Goal: Transaction & Acquisition: Purchase product/service

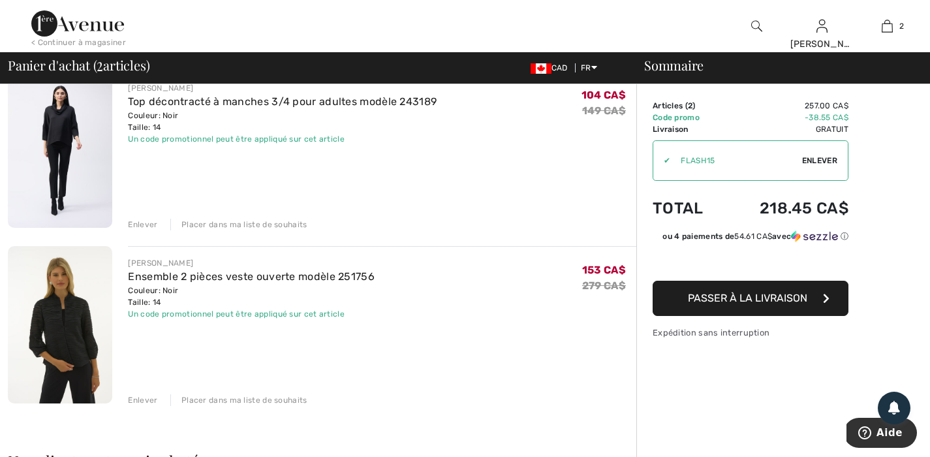
click at [75, 305] on img at bounding box center [60, 324] width 104 height 157
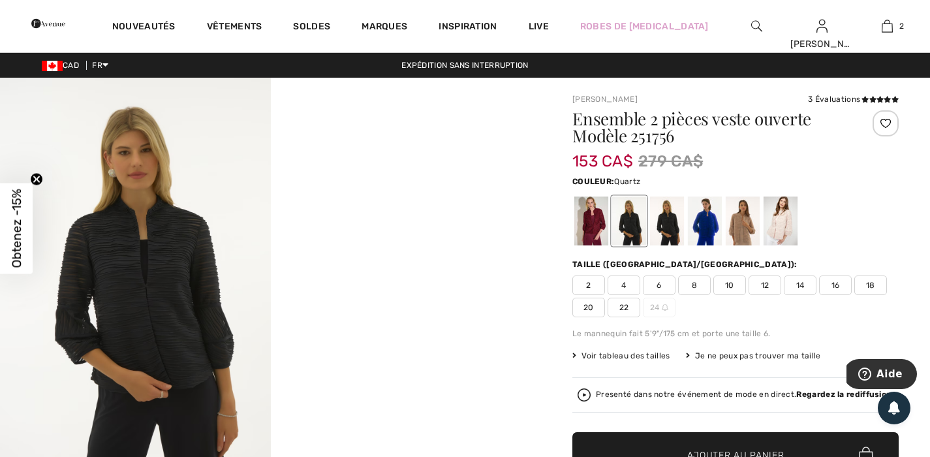
click at [785, 219] on div at bounding box center [781, 220] width 34 height 49
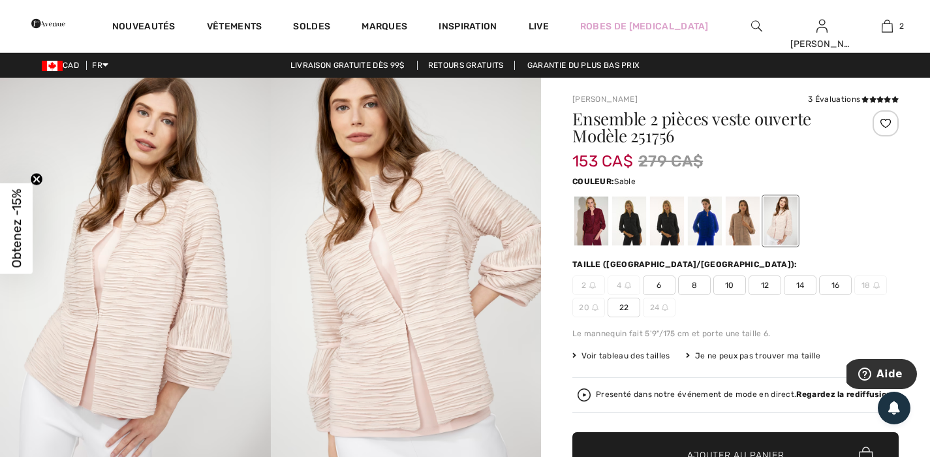
click at [748, 228] on div at bounding box center [743, 220] width 34 height 49
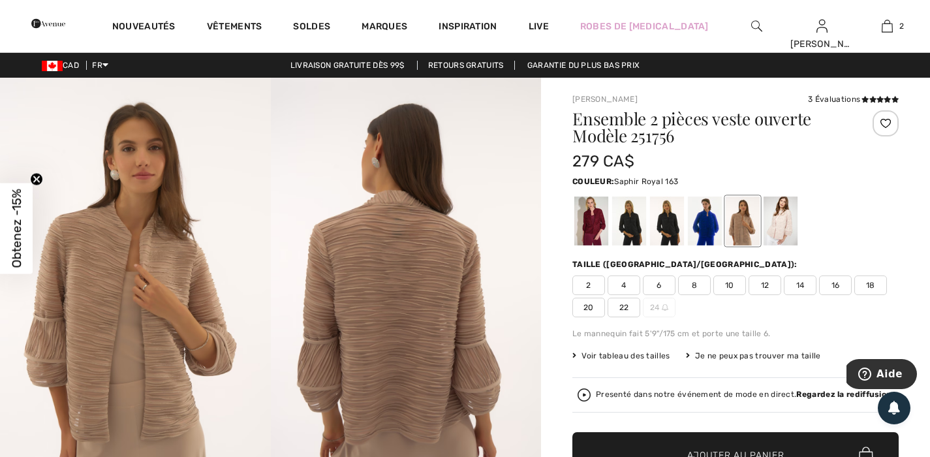
click at [701, 229] on div at bounding box center [705, 220] width 34 height 49
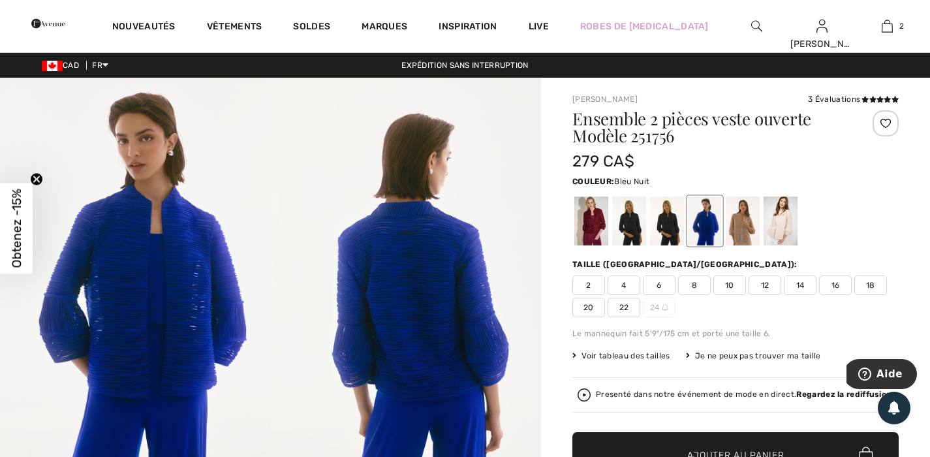
click at [677, 228] on div at bounding box center [667, 220] width 34 height 49
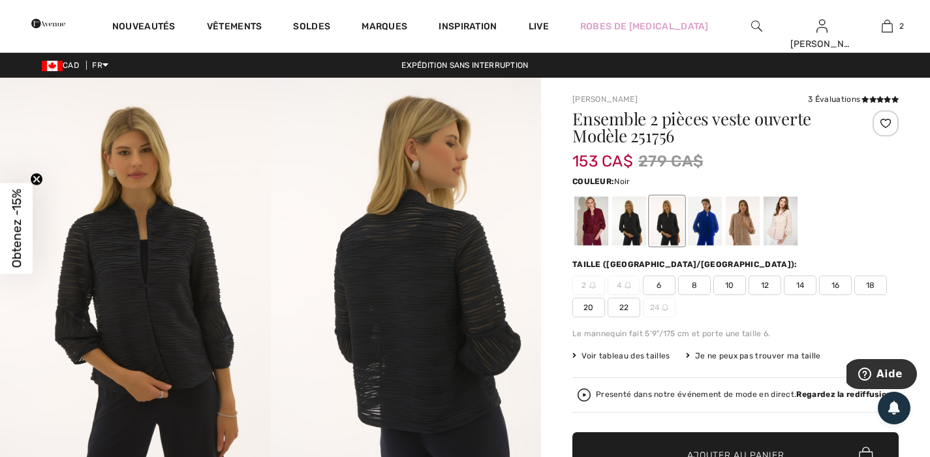
click at [632, 227] on div at bounding box center [629, 220] width 34 height 49
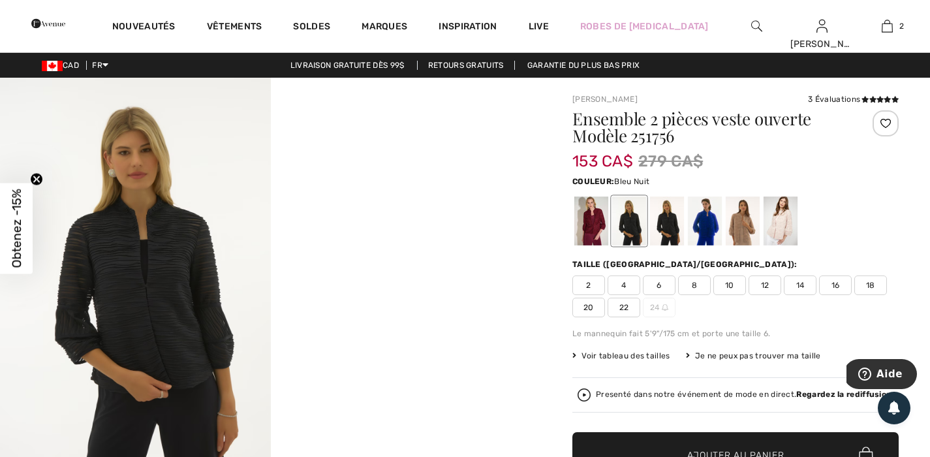
click at [670, 224] on div at bounding box center [667, 220] width 34 height 49
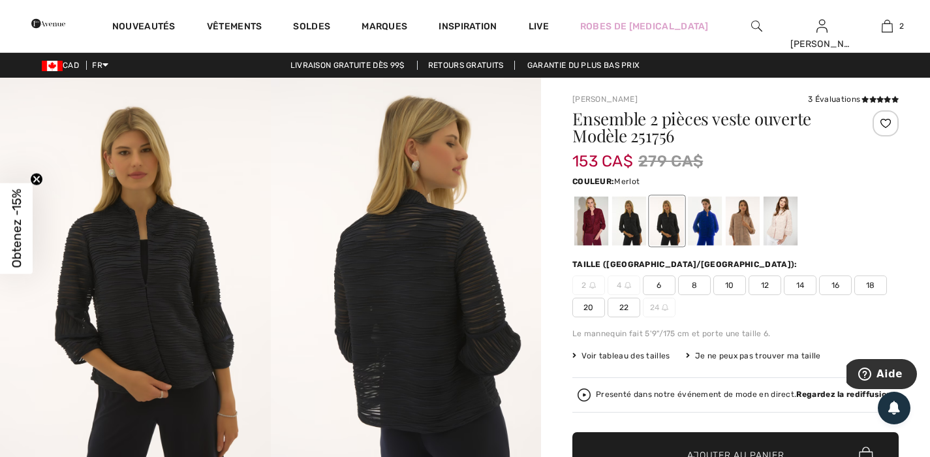
click at [585, 227] on div at bounding box center [591, 220] width 34 height 49
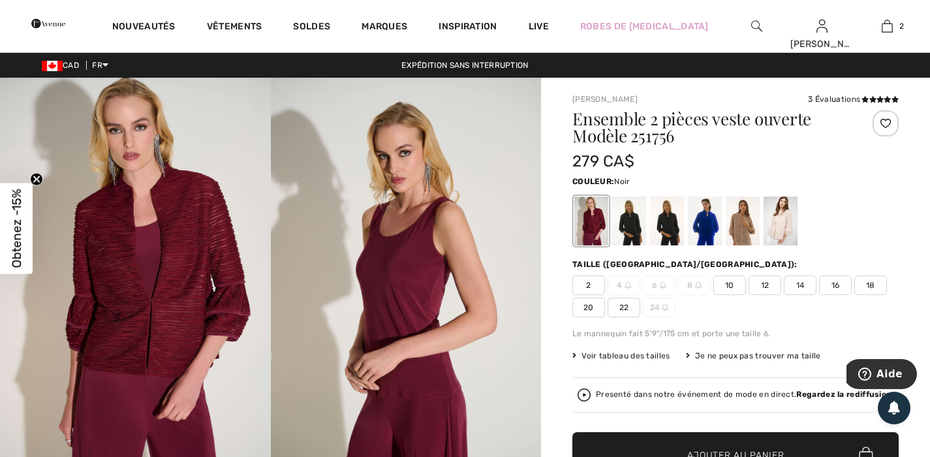
click at [636, 228] on div at bounding box center [629, 220] width 34 height 49
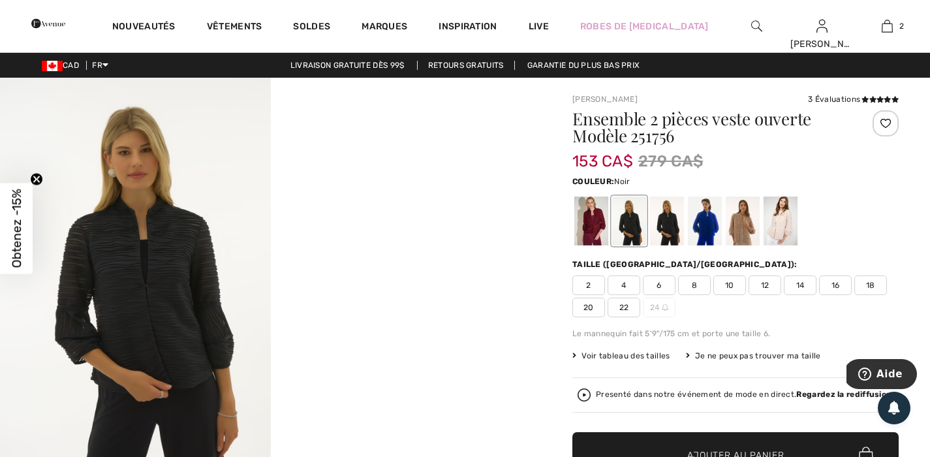
click at [803, 287] on span "14" at bounding box center [800, 285] width 33 height 20
click at [638, 229] on div at bounding box center [629, 220] width 34 height 49
click at [668, 228] on div at bounding box center [667, 220] width 34 height 49
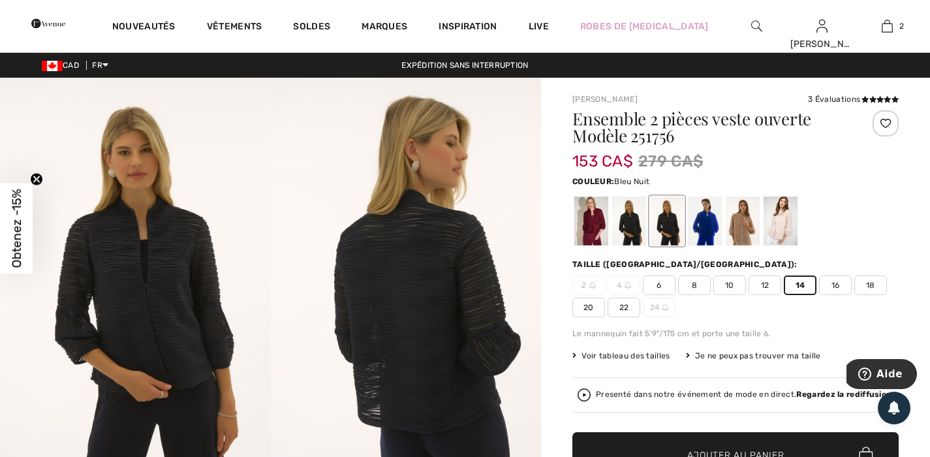
scroll to position [106, 0]
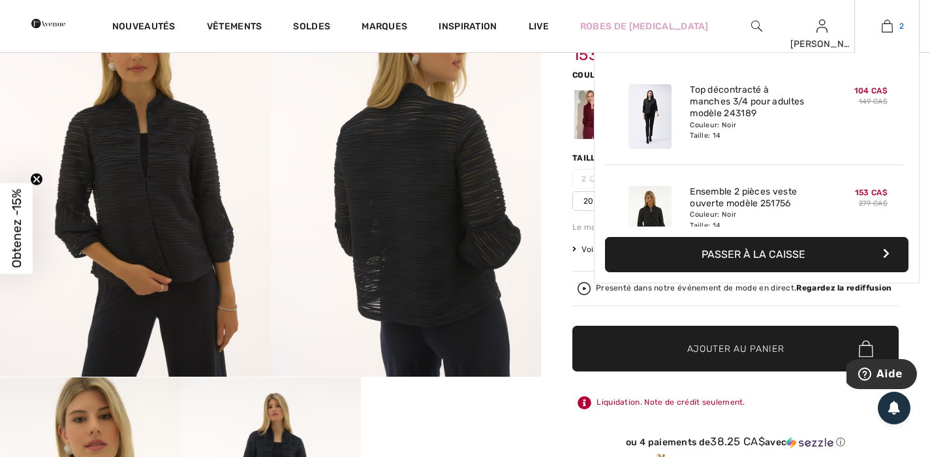
click at [892, 23] on img at bounding box center [887, 26] width 11 height 16
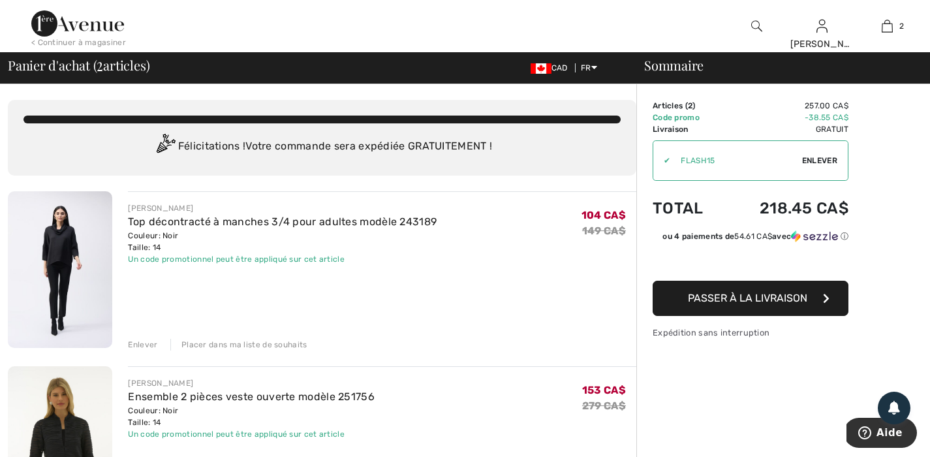
click at [270, 142] on div "Félicitations ! Votre commande sera expédiée GRATUITEMENT !" at bounding box center [322, 147] width 597 height 26
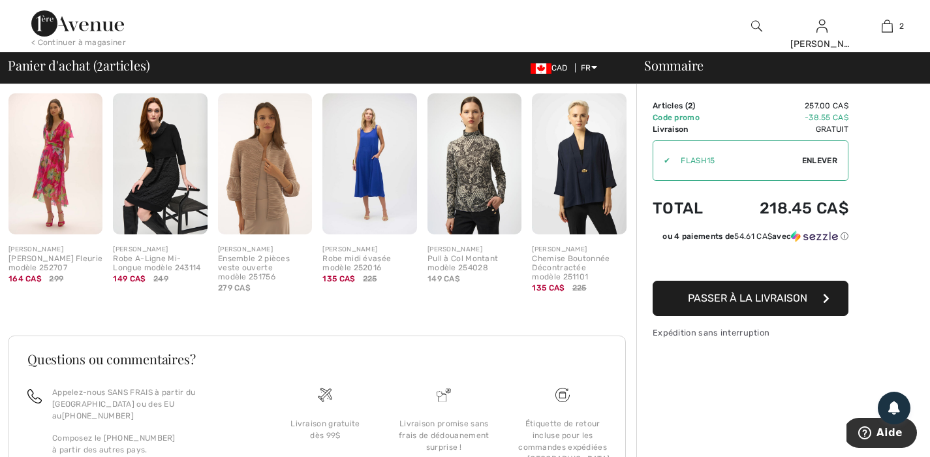
scroll to position [54, 0]
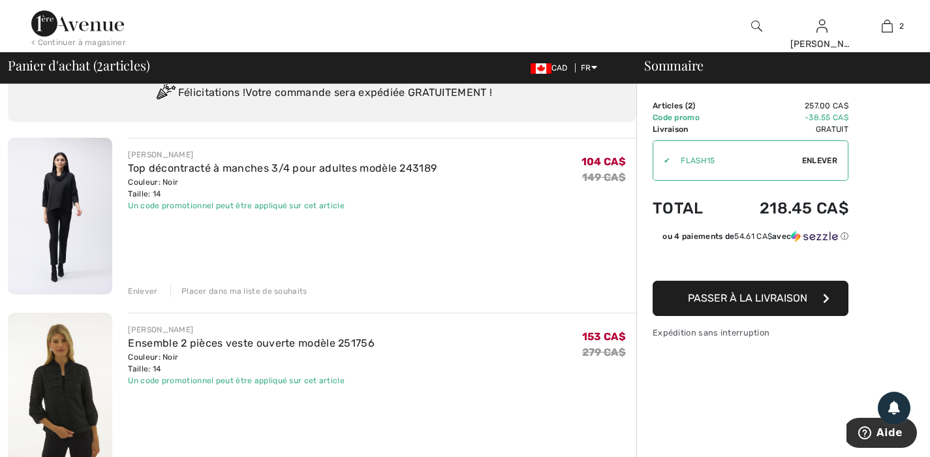
click at [83, 194] on img at bounding box center [60, 216] width 104 height 157
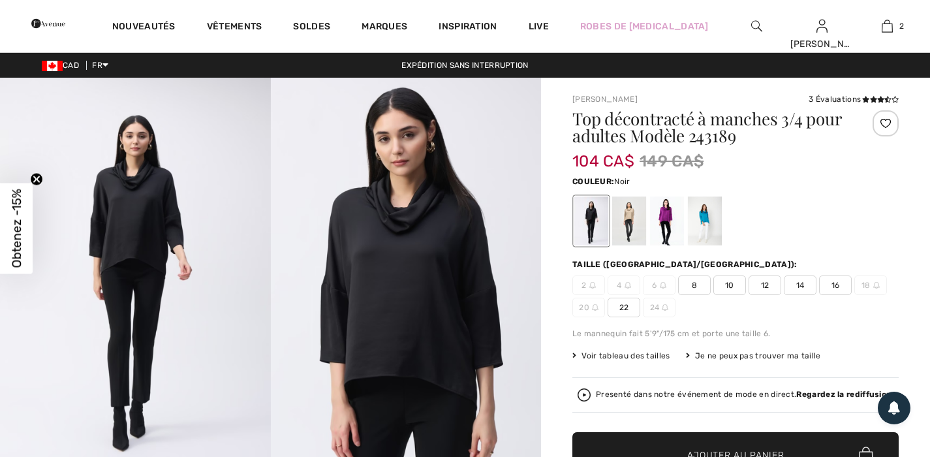
checkbox input "true"
click at [664, 225] on div at bounding box center [667, 220] width 34 height 49
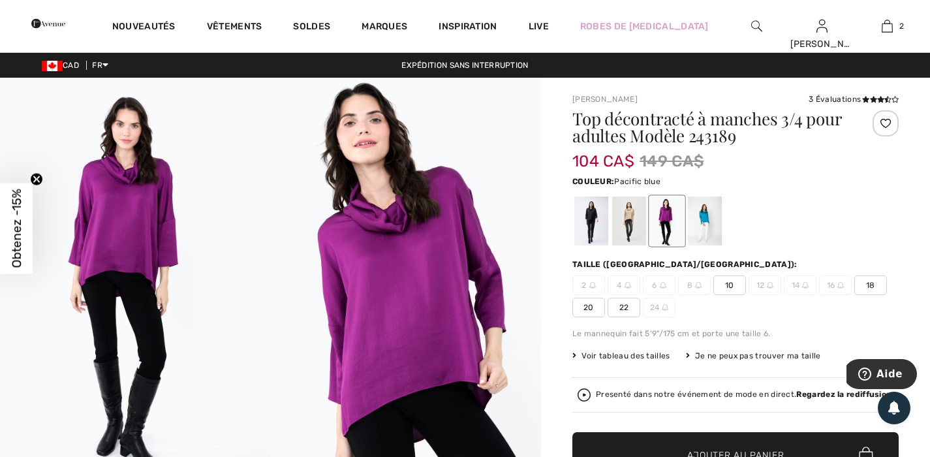
click at [693, 215] on div at bounding box center [705, 220] width 34 height 49
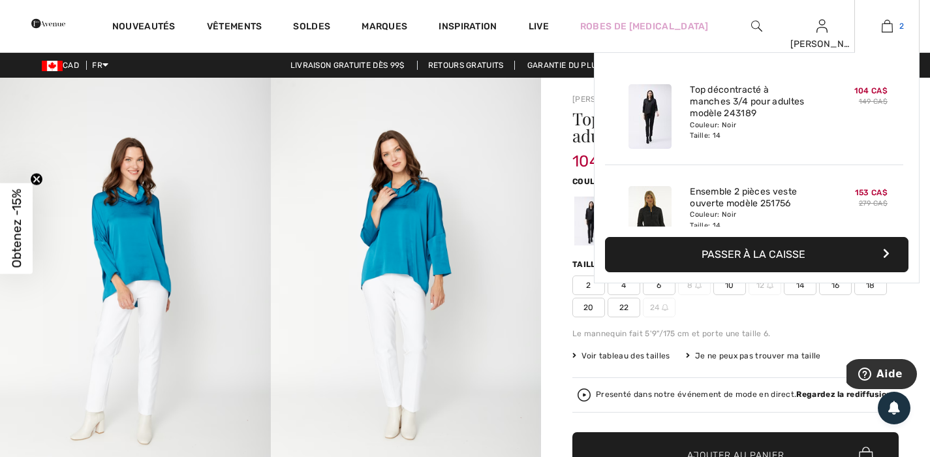
click at [891, 26] on img at bounding box center [887, 26] width 11 height 16
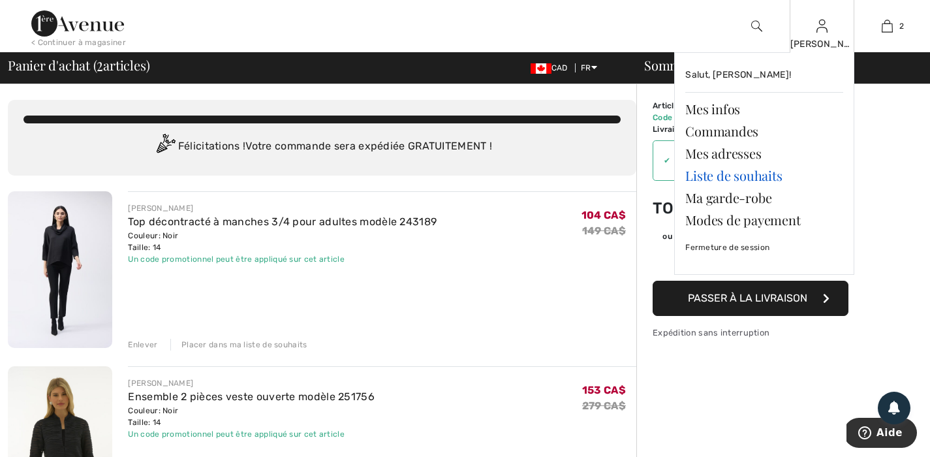
click at [738, 176] on link "Liste de souhaits" at bounding box center [764, 176] width 158 height 22
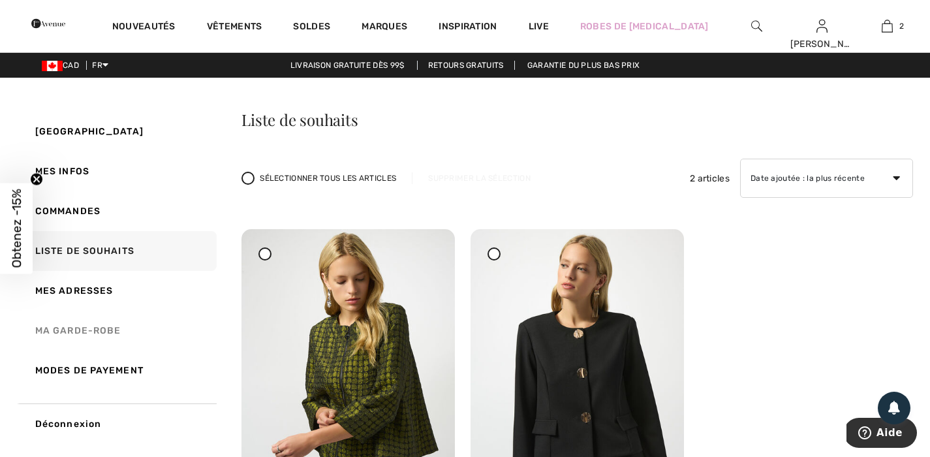
scroll to position [264, 0]
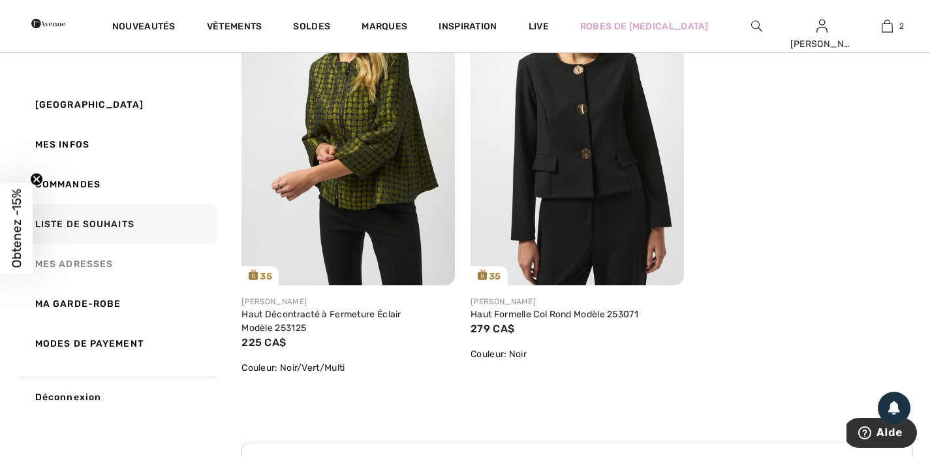
click at [78, 263] on link "Mes adresses" at bounding box center [117, 264] width 200 height 40
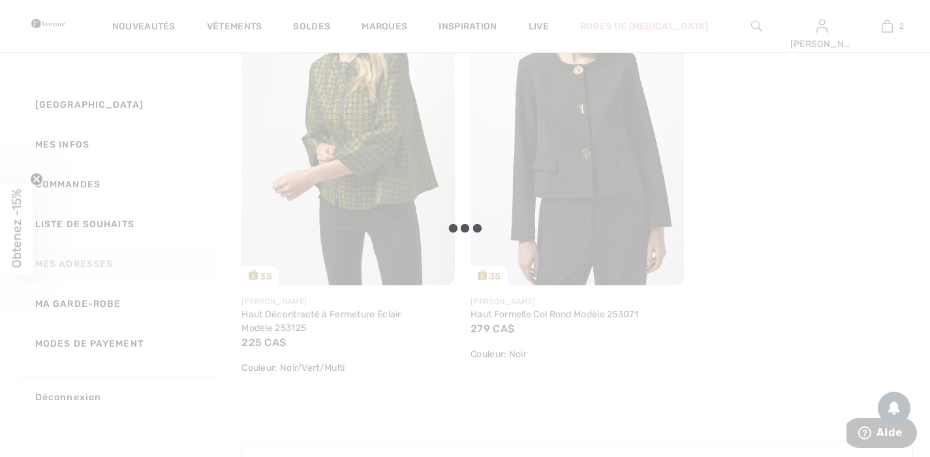
scroll to position [176, 0]
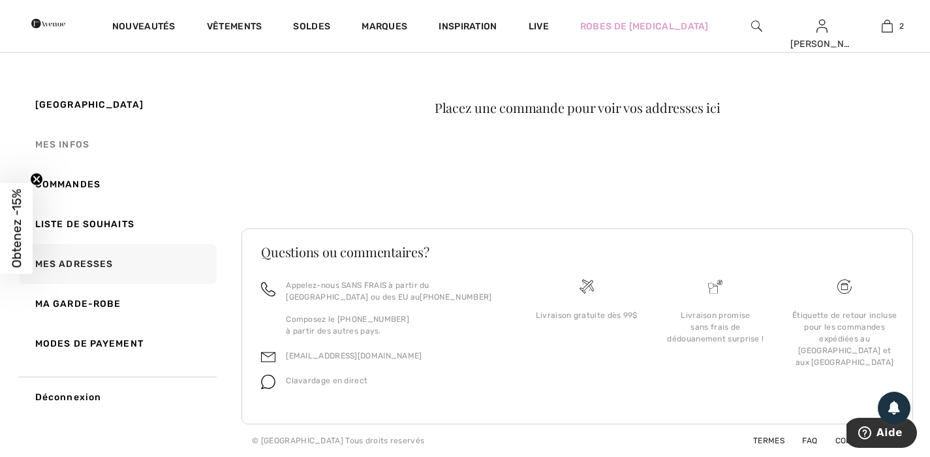
click at [74, 148] on link "Mes infos" at bounding box center [117, 145] width 200 height 40
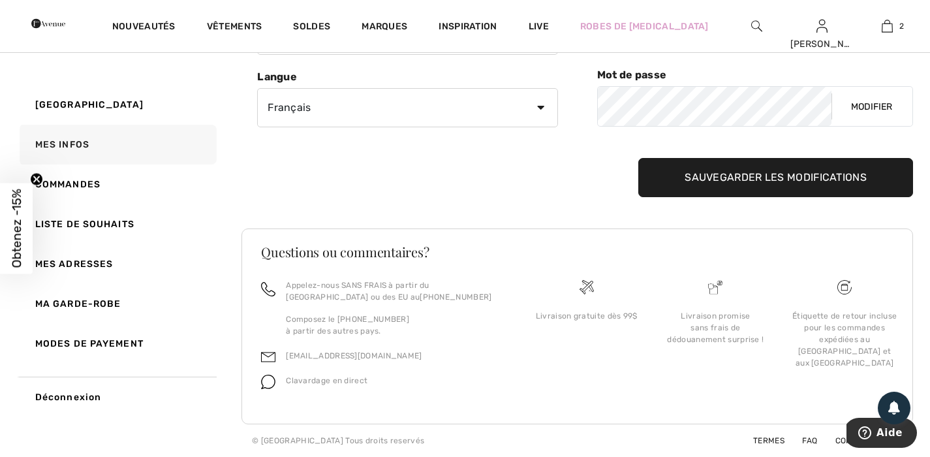
scroll to position [0, 0]
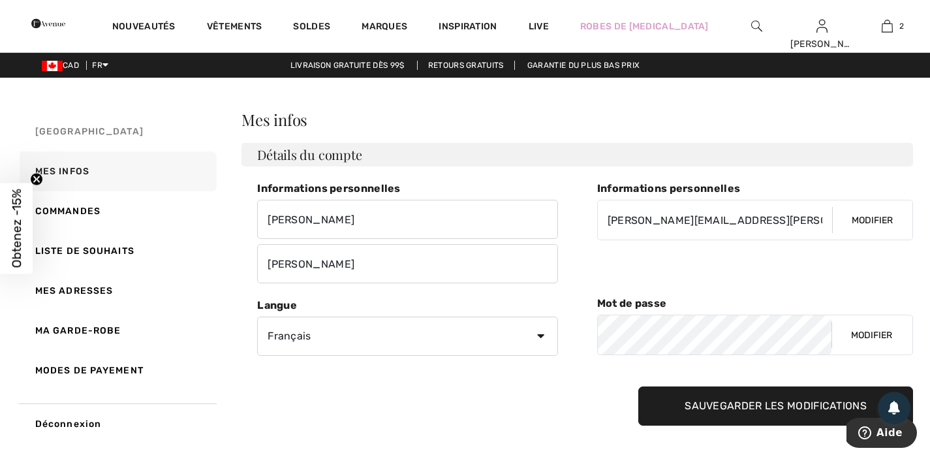
click at [88, 127] on span "[GEOGRAPHIC_DATA]" at bounding box center [89, 131] width 108 height 11
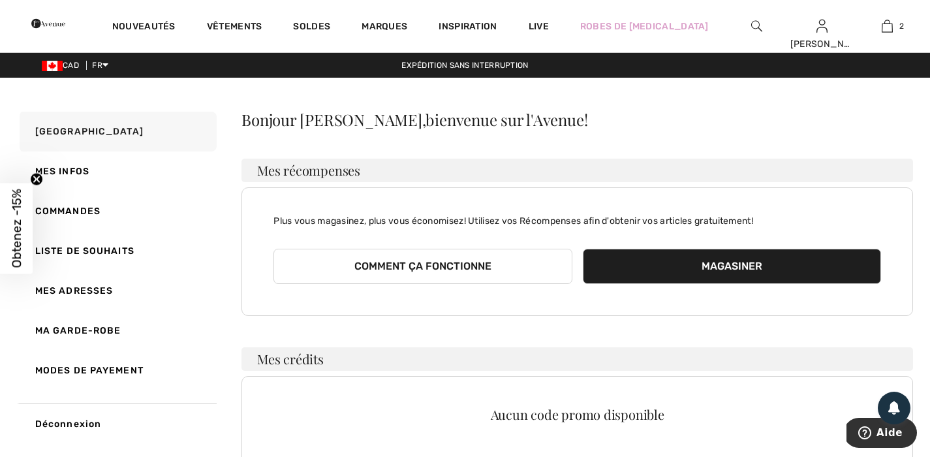
scroll to position [3, 0]
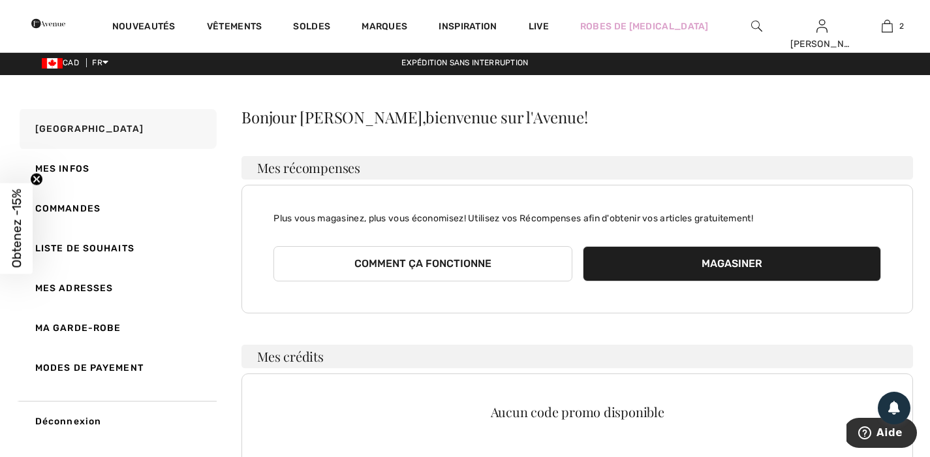
click at [707, 264] on button "Magasiner" at bounding box center [732, 263] width 298 height 35
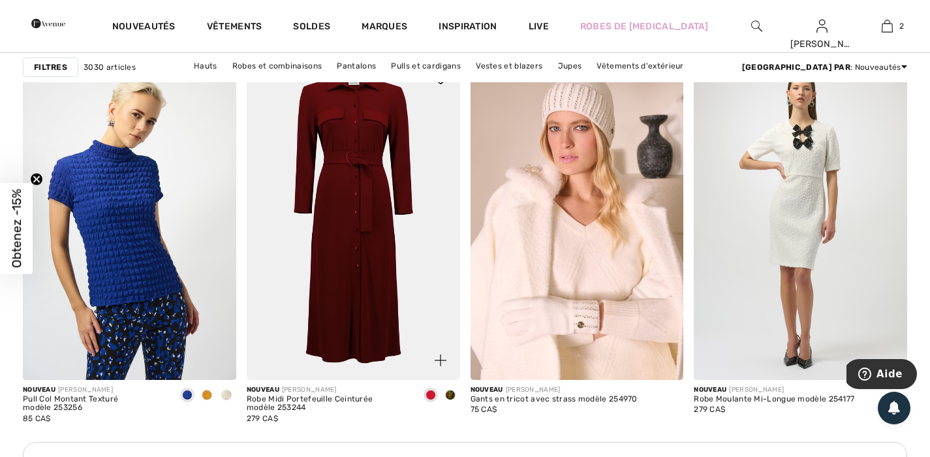
scroll to position [1268, 0]
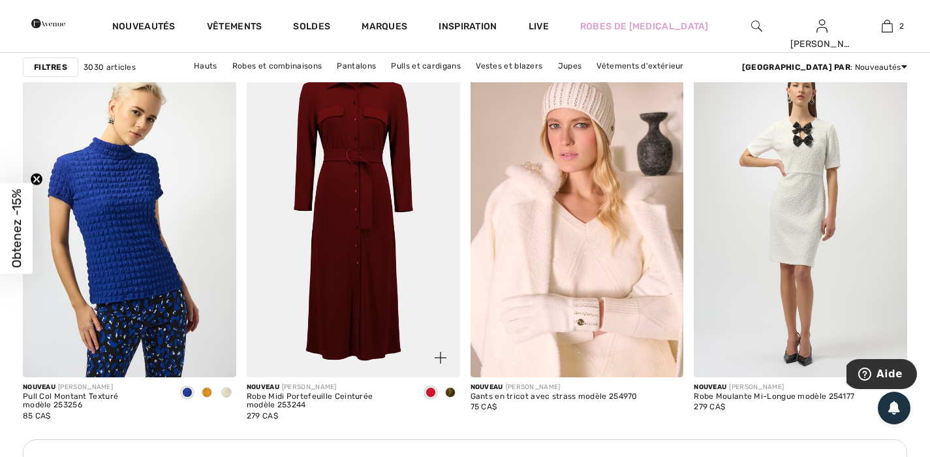
click at [450, 394] on span at bounding box center [450, 392] width 10 height 10
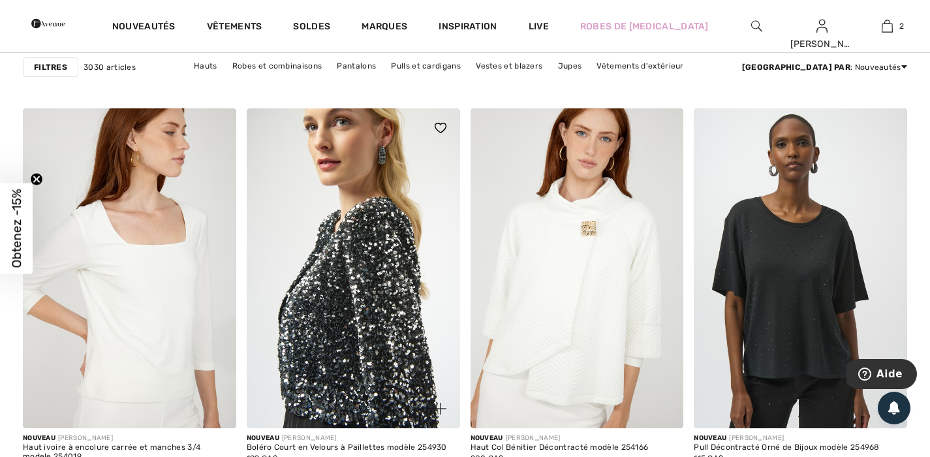
scroll to position [1801, 0]
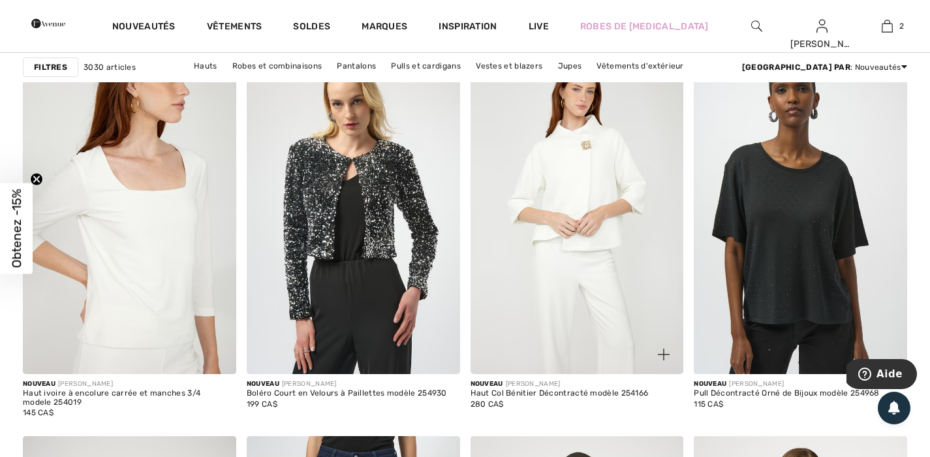
click at [595, 206] on img at bounding box center [577, 214] width 213 height 320
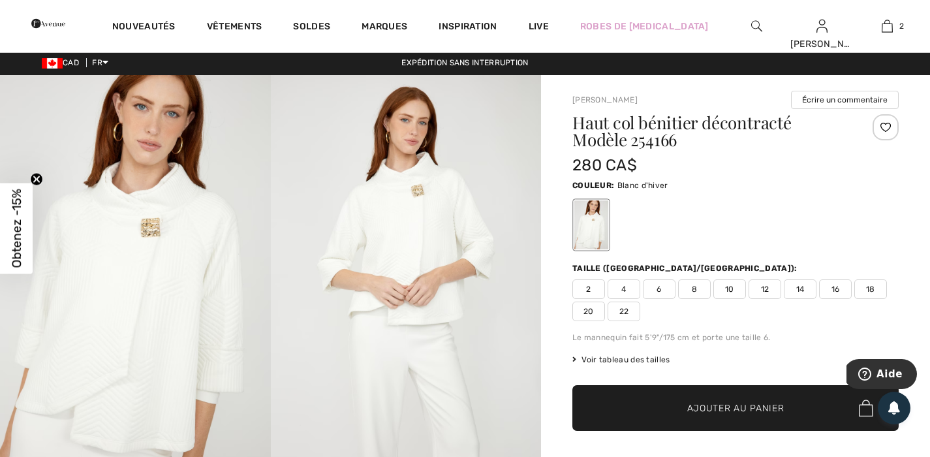
scroll to position [5, 0]
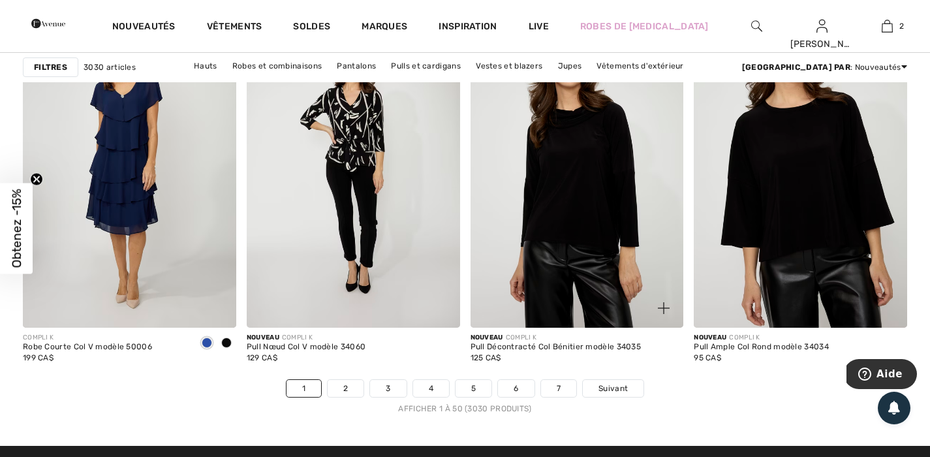
scroll to position [5025, 0]
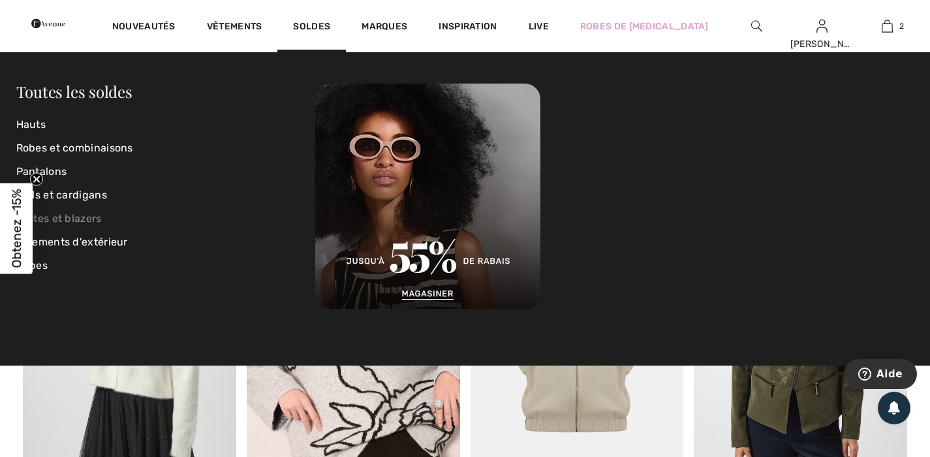
click at [78, 215] on link "Vestes et blazers" at bounding box center [166, 219] width 300 height 24
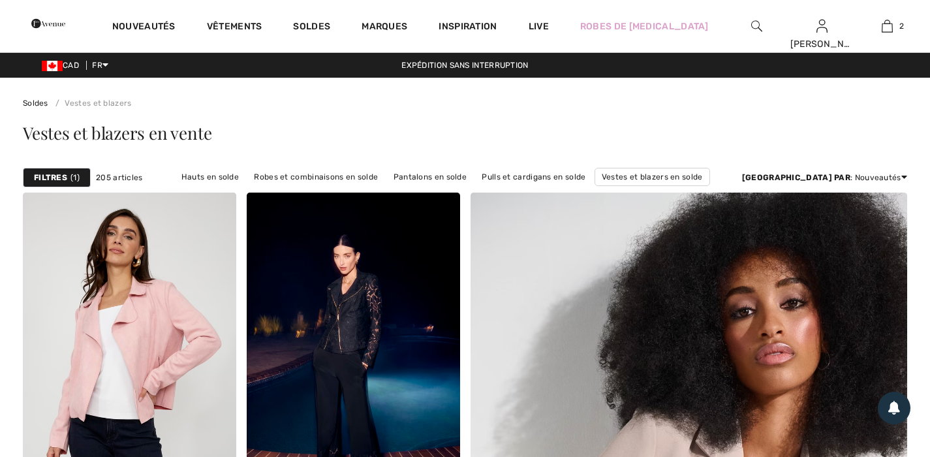
click at [68, 181] on div "Filtres 1" at bounding box center [57, 178] width 68 height 20
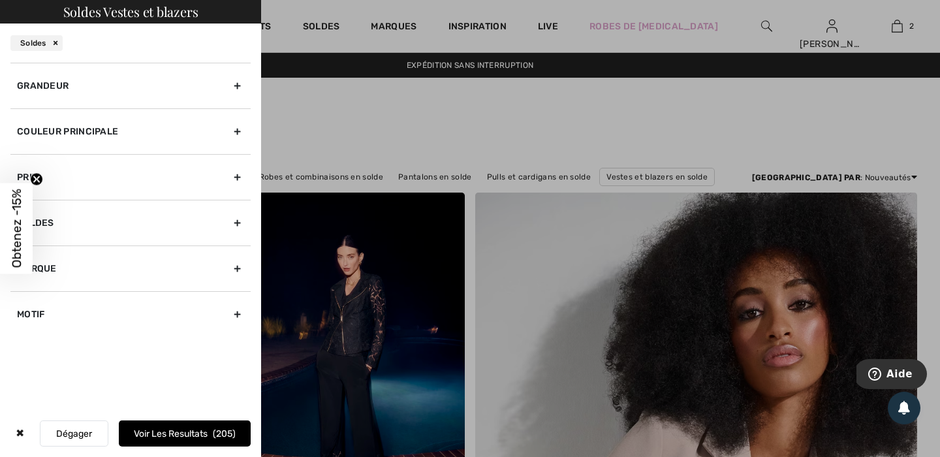
click at [95, 98] on div "Grandeur" at bounding box center [130, 86] width 240 height 46
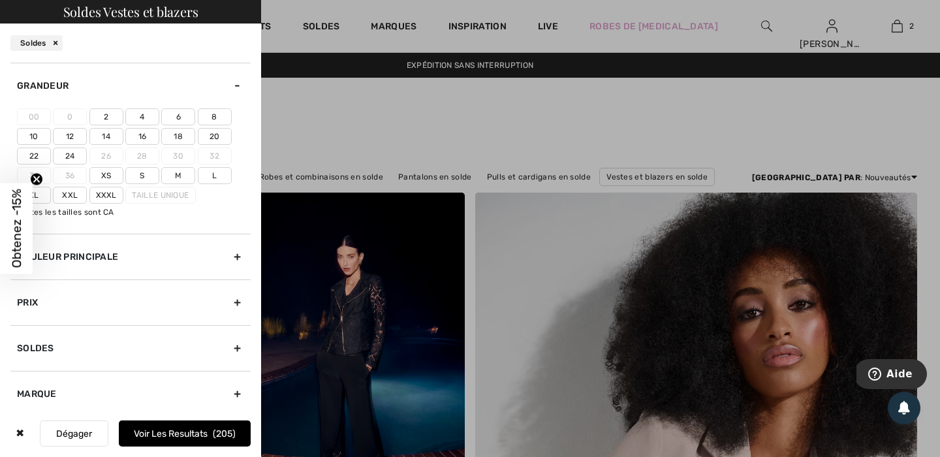
click at [108, 140] on label "14" at bounding box center [106, 136] width 34 height 17
click at [0, 0] on input"] "14" at bounding box center [0, 0] width 0 height 0
click at [179, 432] on button "Voir les resultats 50" at bounding box center [185, 433] width 132 height 26
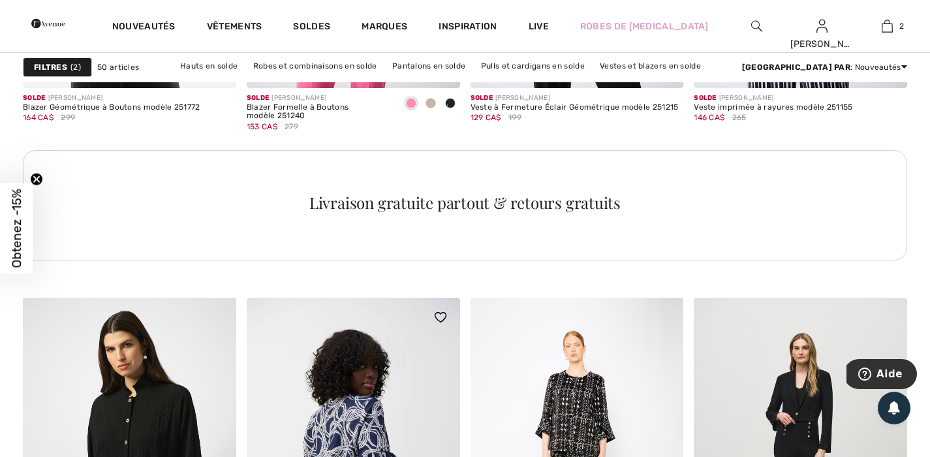
scroll to position [4805, 0]
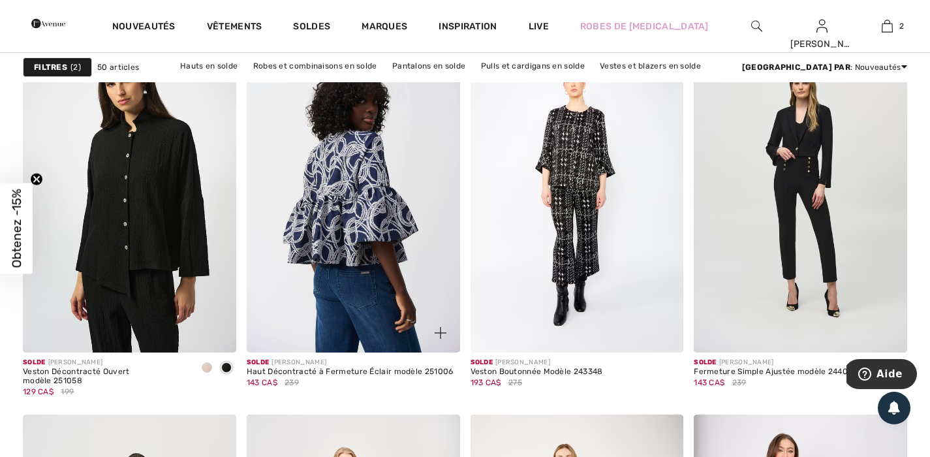
click at [356, 226] on img at bounding box center [353, 193] width 213 height 320
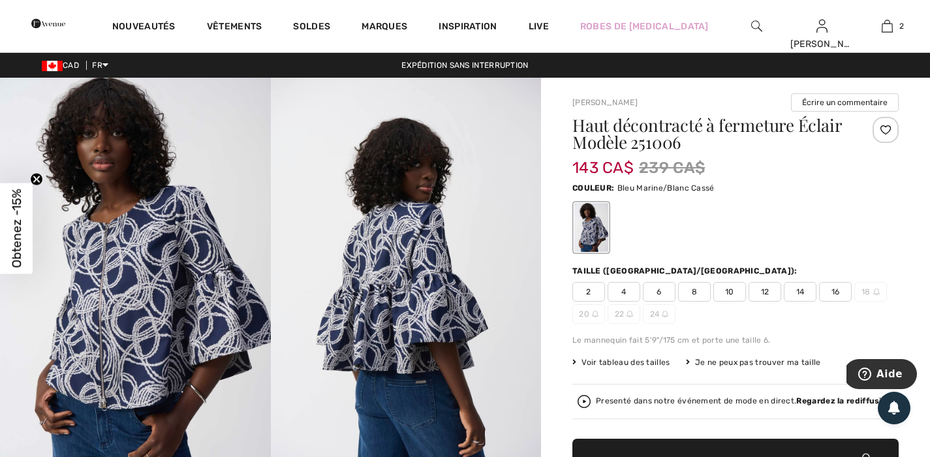
click at [802, 289] on span "14" at bounding box center [800, 292] width 33 height 20
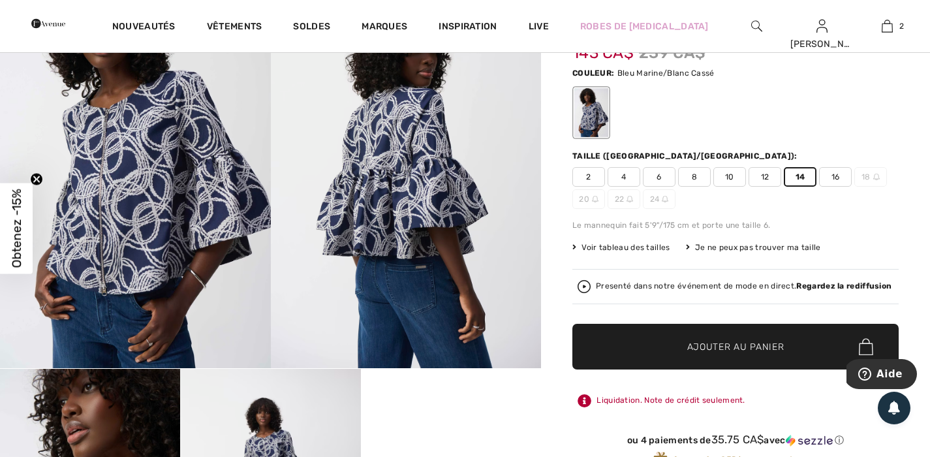
click at [727, 356] on span "✔ Ajouté au panier Ajouter au panier" at bounding box center [736, 347] width 326 height 46
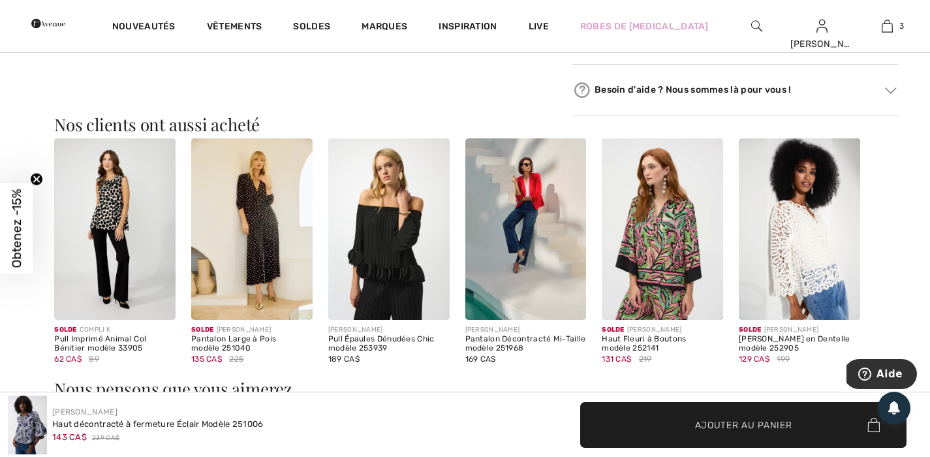
scroll to position [563, 0]
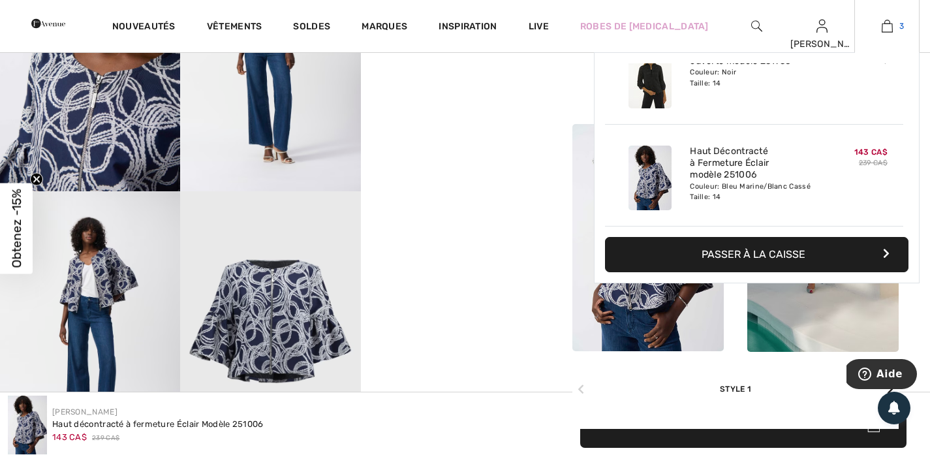
click at [882, 28] on img at bounding box center [887, 26] width 11 height 16
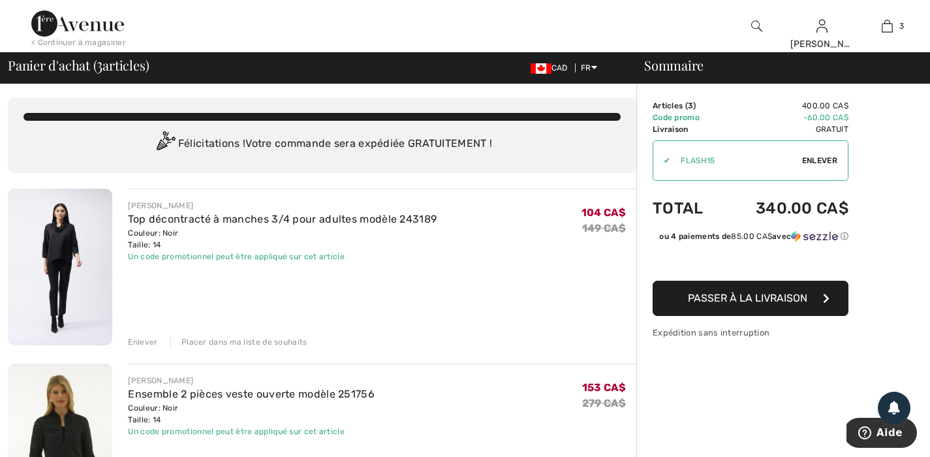
scroll to position [101, 0]
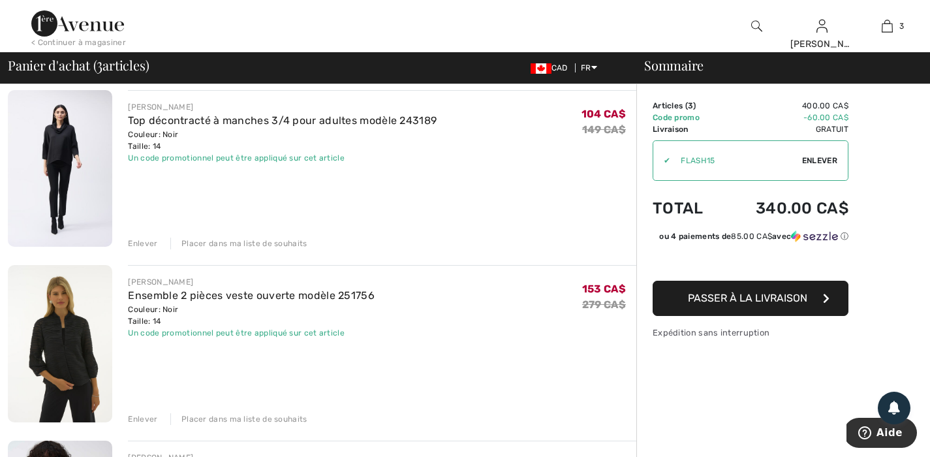
click at [138, 243] on div "Enlever" at bounding box center [142, 244] width 29 height 12
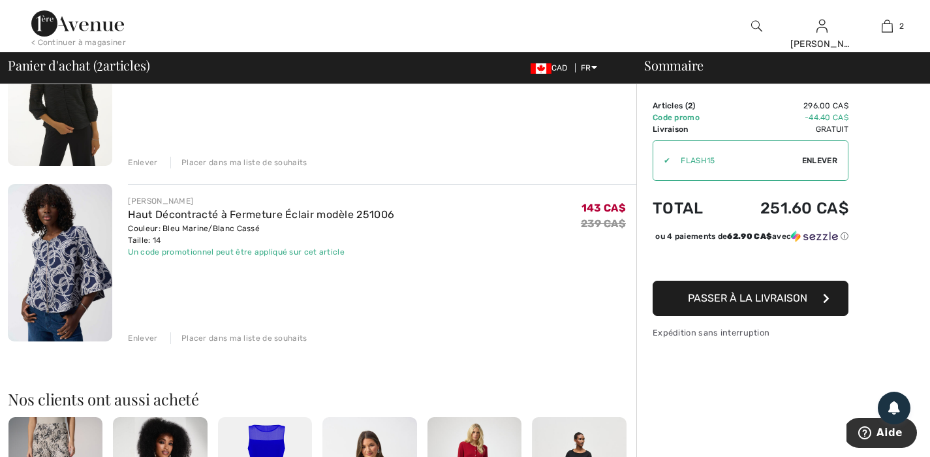
scroll to position [90, 0]
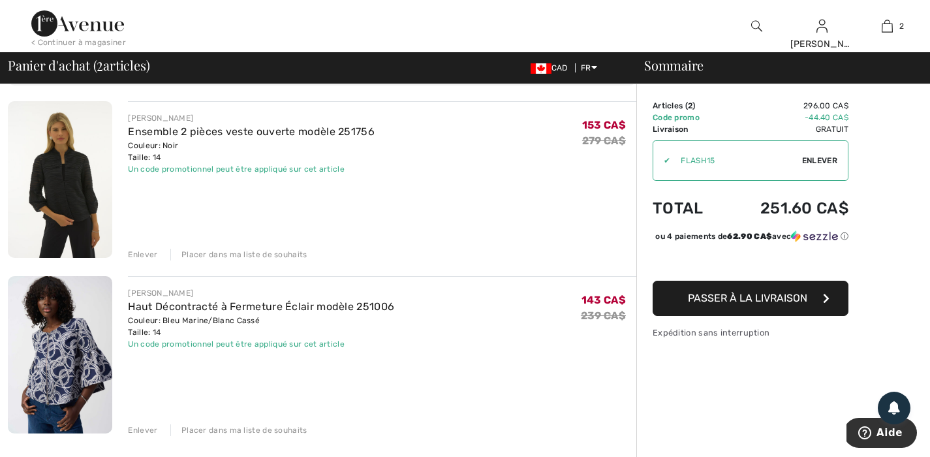
click at [793, 304] on span "Passer à la livraison" at bounding box center [747, 298] width 119 height 12
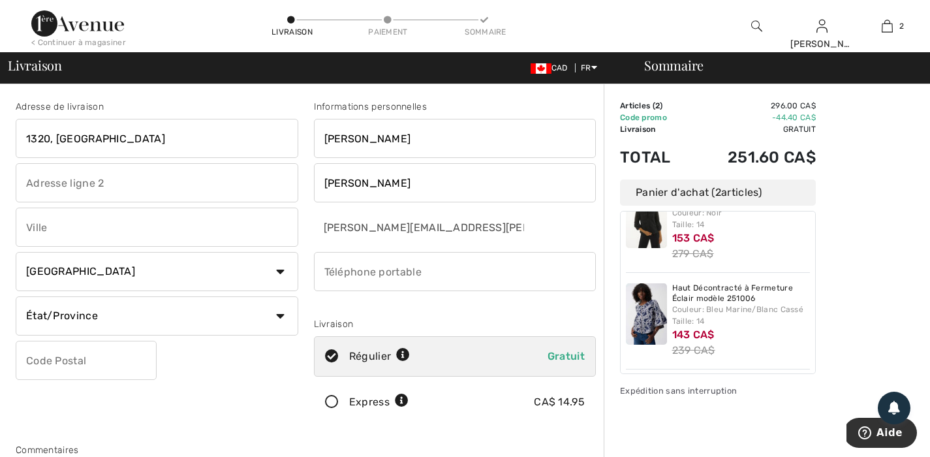
type input "1320, [GEOGRAPHIC_DATA]"
type input "Mascouche"
select select "QC"
type input "J7L2X9"
click at [161, 403] on div "Adresse de livraison 1320, chemin Pincourt Mascouche Pays Canada États-Unis Afg…" at bounding box center [157, 264] width 298 height 328
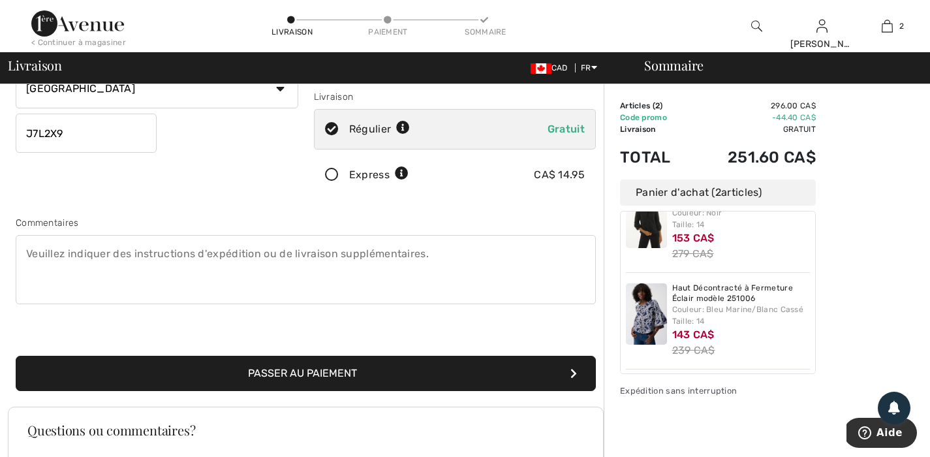
scroll to position [405, 0]
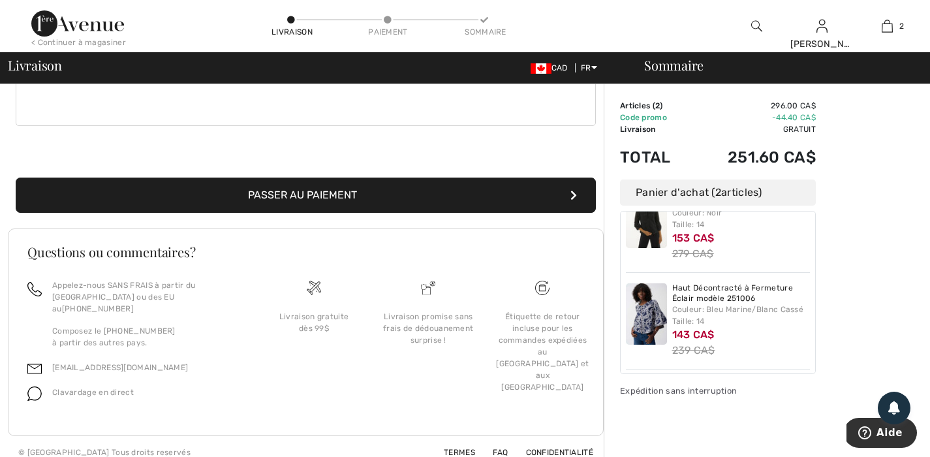
click at [418, 203] on button "Passer au paiement" at bounding box center [306, 195] width 580 height 35
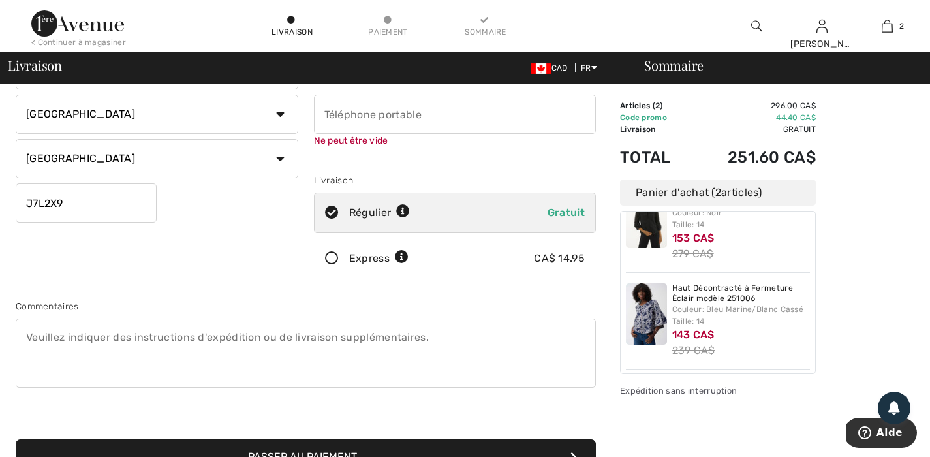
scroll to position [148, 0]
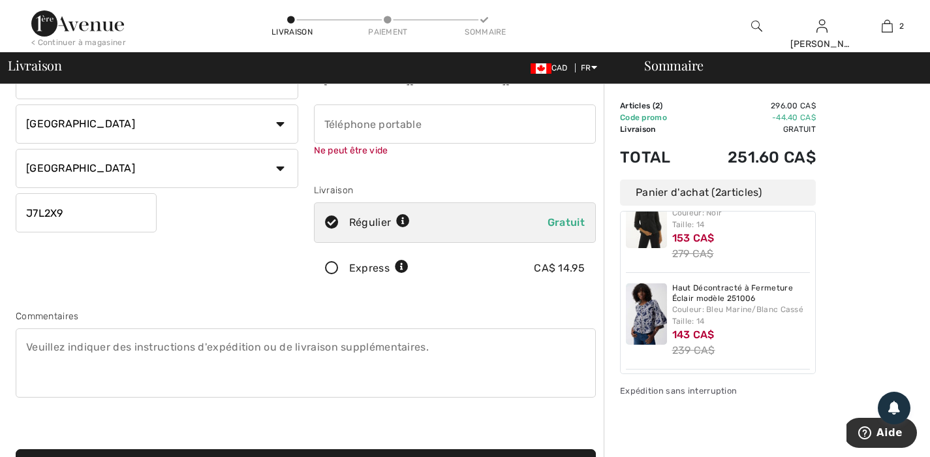
click at [189, 345] on textarea at bounding box center [306, 362] width 580 height 69
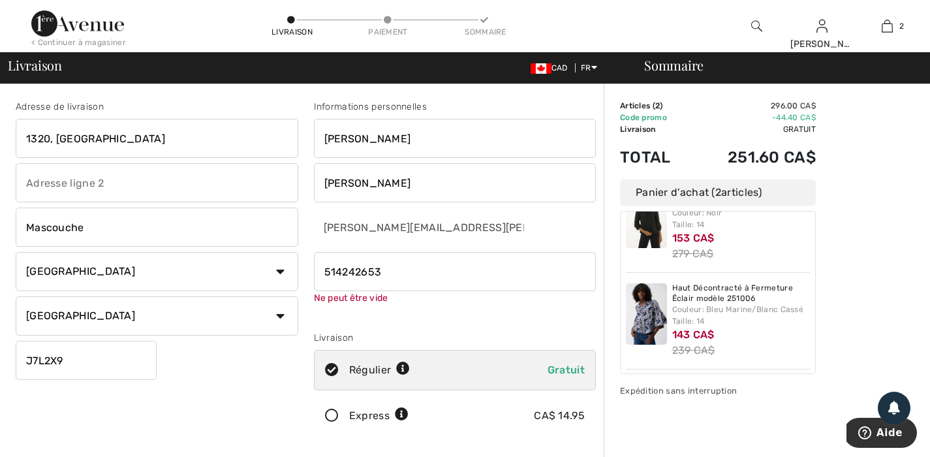
type input "5142426538"
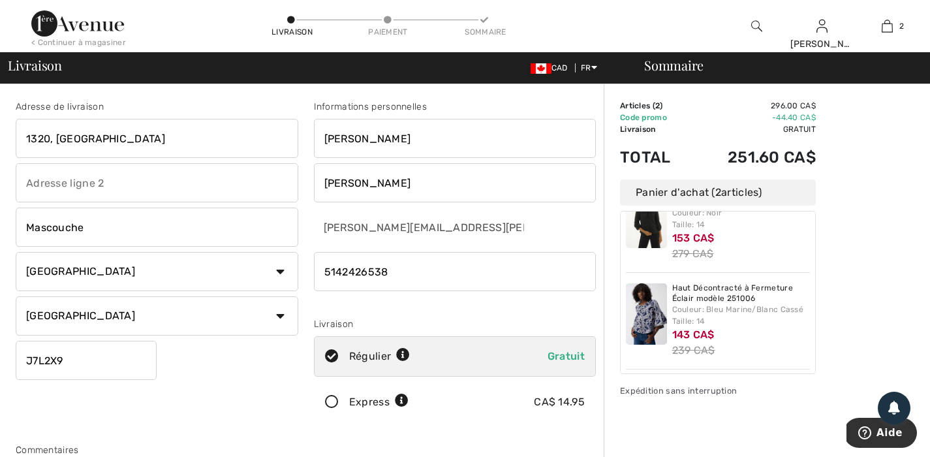
click at [259, 364] on div "Adresse de livraison 1320, chemin Pincourt Mascouche Pays Canada États-Unis Afg…" at bounding box center [157, 264] width 298 height 328
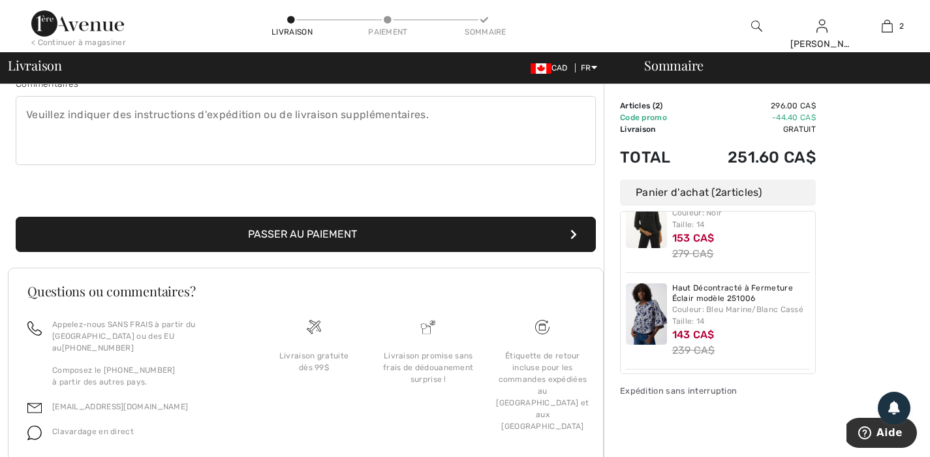
scroll to position [405, 0]
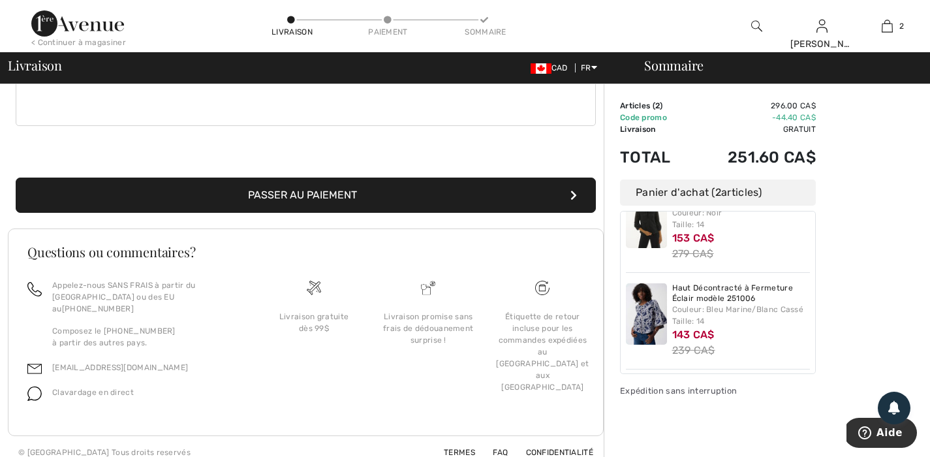
click at [400, 198] on button "Passer au paiement" at bounding box center [306, 195] width 580 height 35
